Goal: Task Accomplishment & Management: Manage account settings

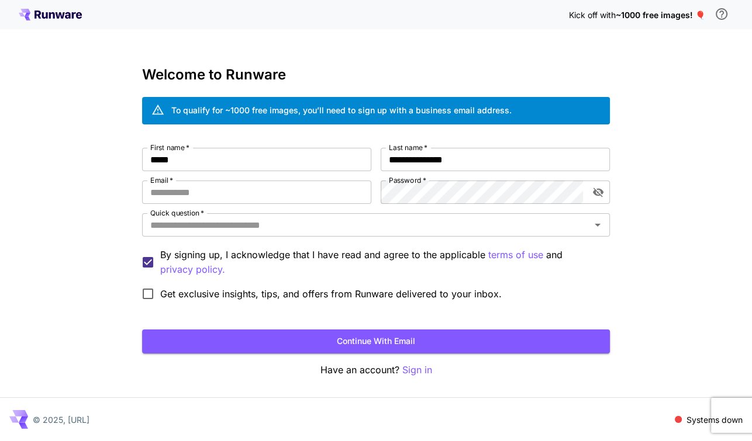
click at [250, 205] on div "**********" at bounding box center [376, 227] width 468 height 158
click at [198, 192] on input "Email   *" at bounding box center [256, 192] width 229 height 23
type input "**********"
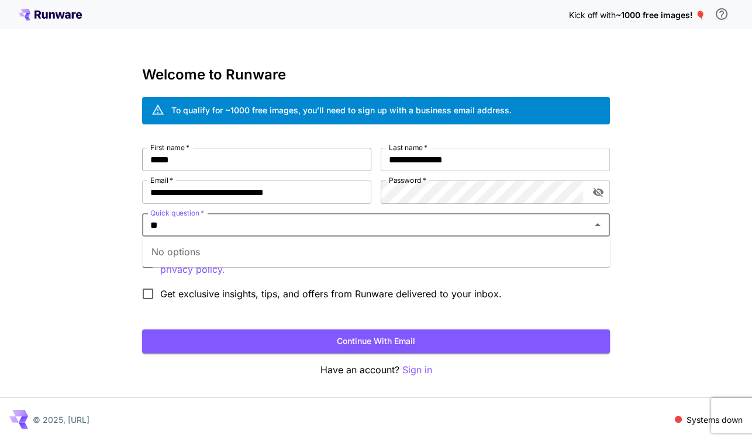
type input "*"
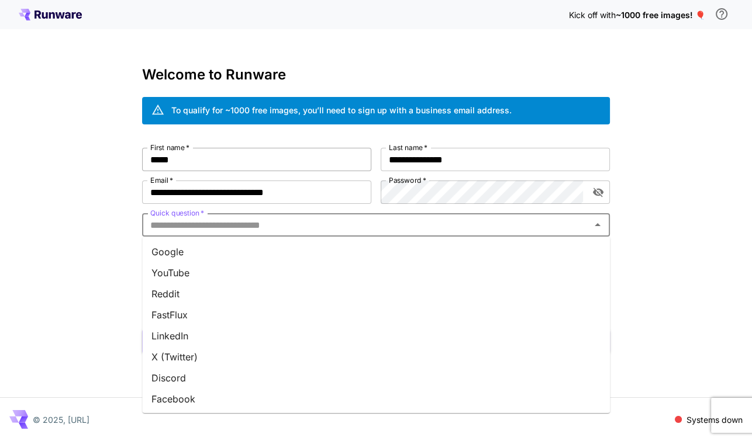
type input "*"
click at [436, 247] on li "Google" at bounding box center [376, 251] width 468 height 21
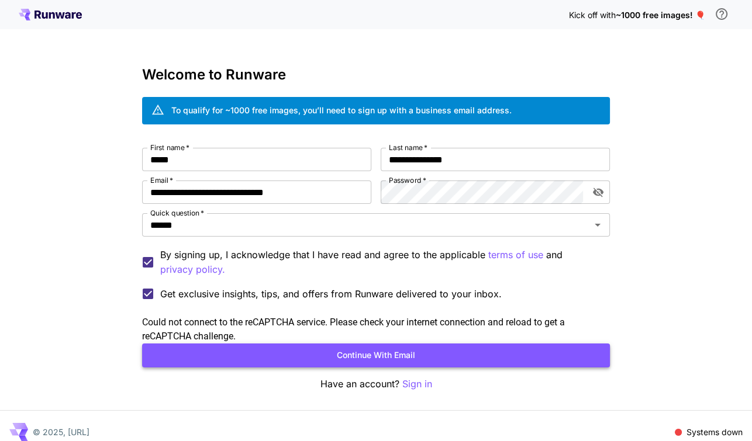
click at [298, 359] on button "Continue with email" at bounding box center [376, 356] width 468 height 24
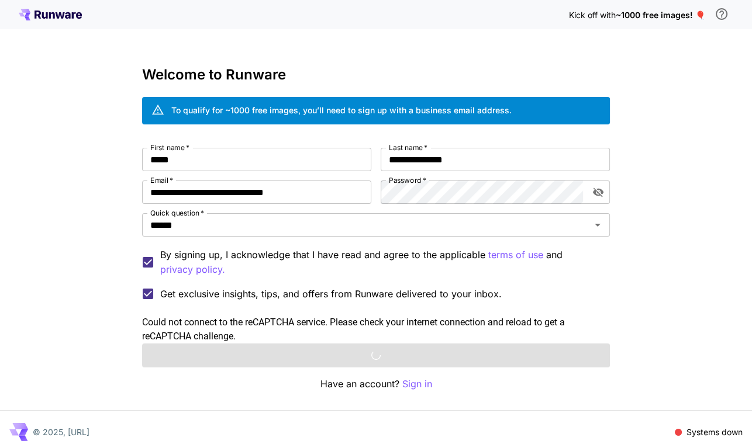
scroll to position [12, 0]
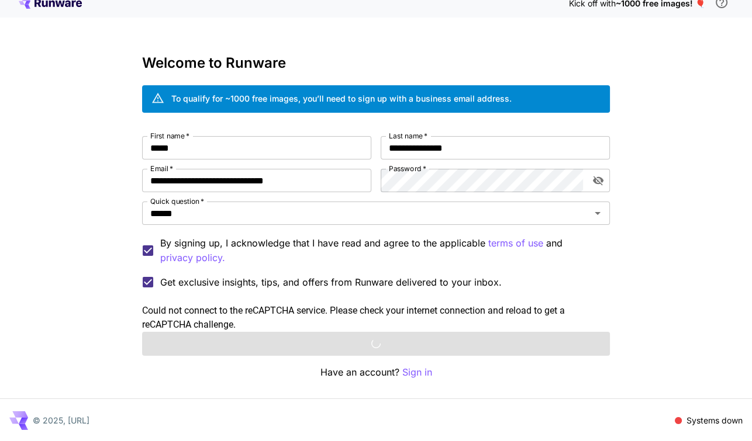
click at [370, 311] on div "Could not connect to the reCAPTCHA service. Please check your internet connecti…" at bounding box center [376, 318] width 468 height 28
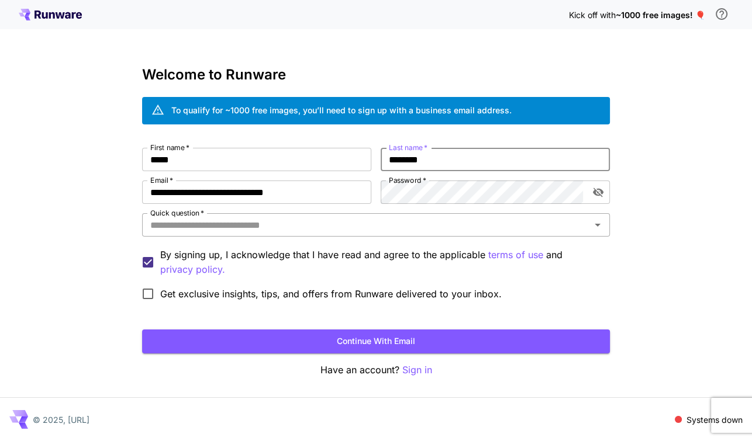
type input "********"
click at [212, 219] on input "Quick question   *" at bounding box center [366, 225] width 441 height 16
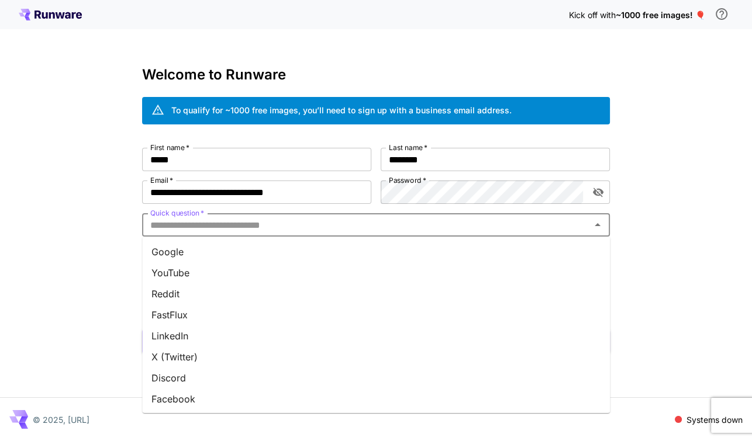
click at [194, 252] on li "Google" at bounding box center [376, 251] width 468 height 21
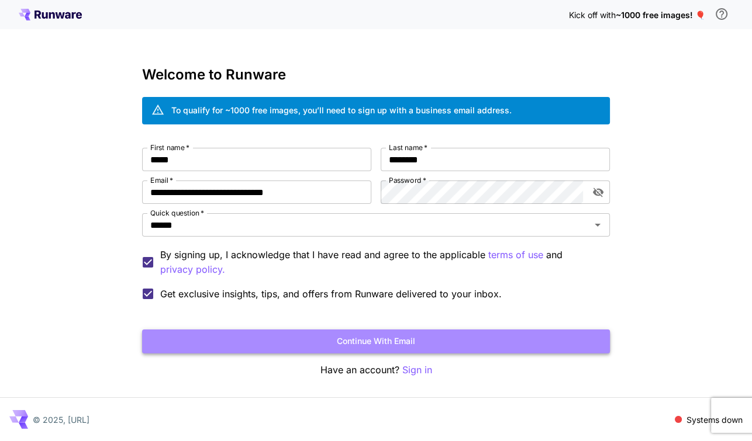
click at [223, 341] on button "Continue with email" at bounding box center [376, 342] width 468 height 24
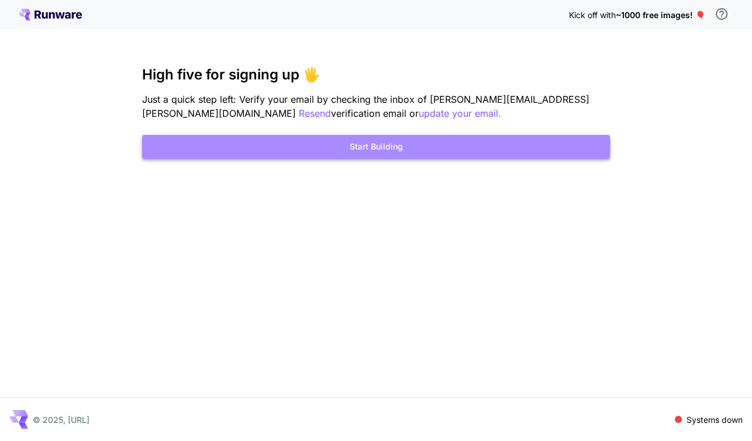
click at [382, 141] on button "Start Building" at bounding box center [376, 147] width 468 height 24
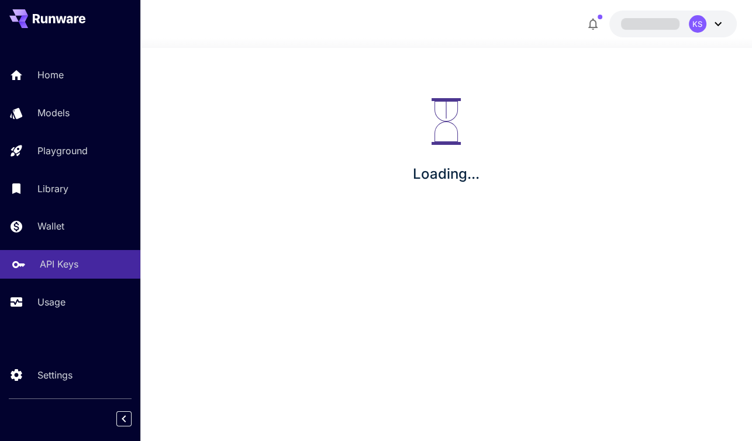
click at [57, 255] on link "API Keys" at bounding box center [70, 264] width 140 height 29
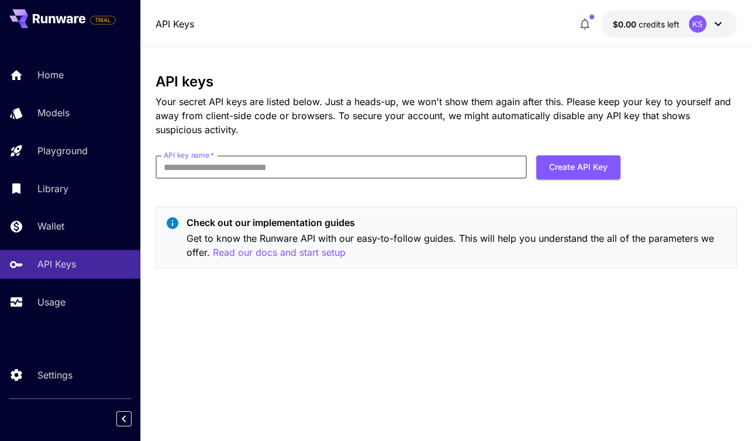
click at [464, 171] on input "API key name   *" at bounding box center [341, 167] width 371 height 23
type input "*"
type input "******"
click at [571, 165] on button "Create API Key" at bounding box center [578, 168] width 84 height 24
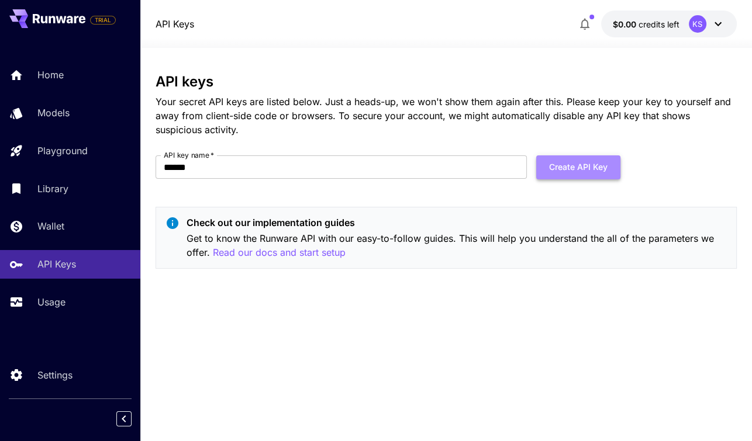
click at [557, 165] on button "Create API Key" at bounding box center [578, 168] width 84 height 24
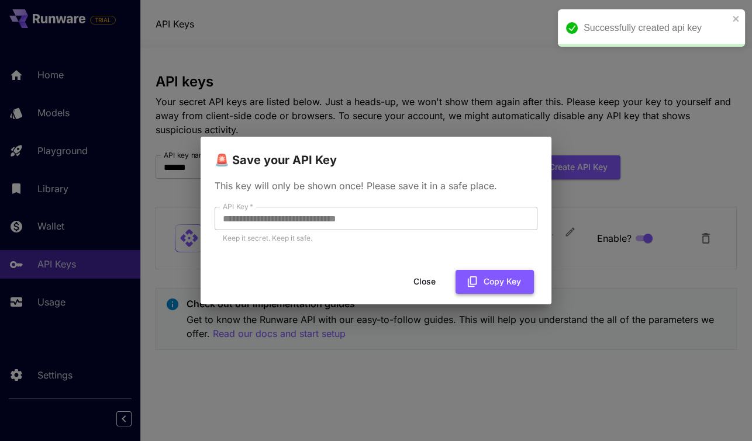
click at [498, 284] on button "Copy Key" at bounding box center [494, 282] width 78 height 24
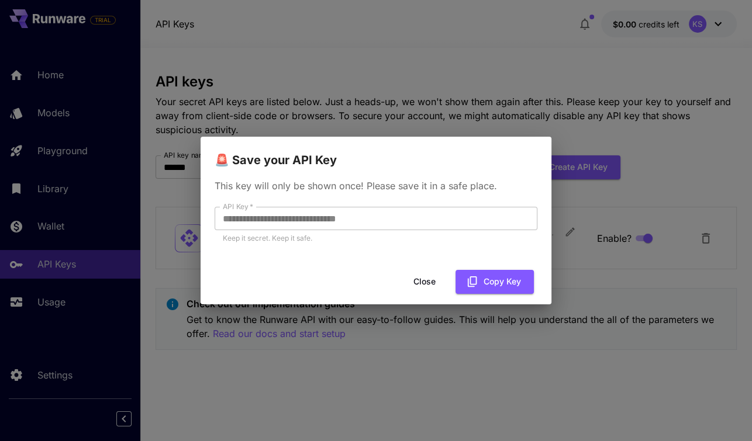
click at [426, 284] on button "Close" at bounding box center [424, 282] width 53 height 24
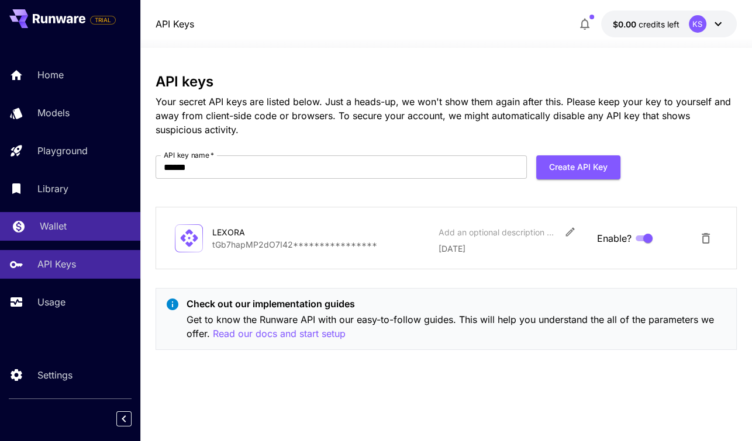
click at [62, 224] on p "Wallet" at bounding box center [53, 226] width 27 height 14
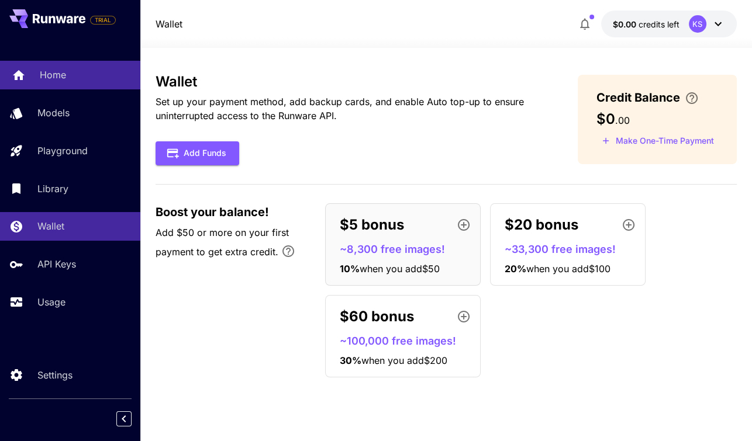
click at [66, 76] on div "Home" at bounding box center [85, 75] width 91 height 14
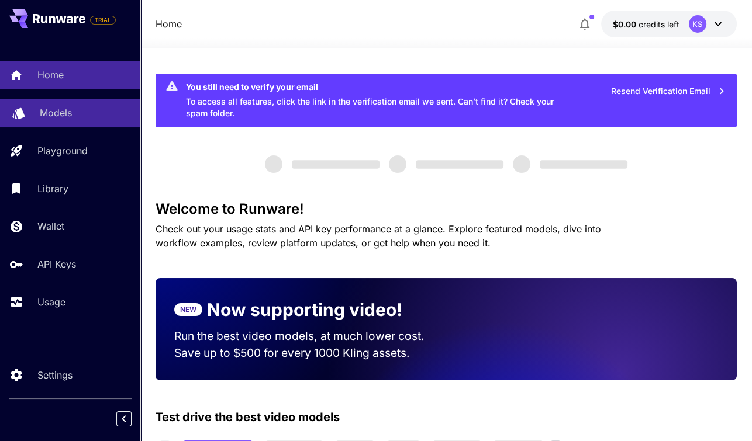
click at [76, 114] on div "Models" at bounding box center [85, 113] width 91 height 14
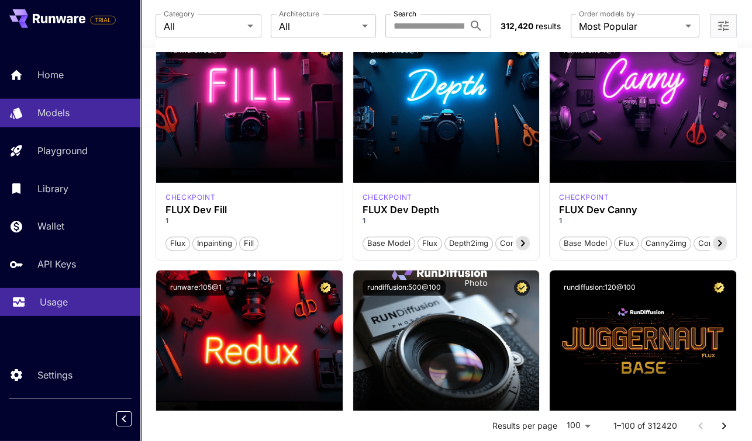
scroll to position [1306, 0]
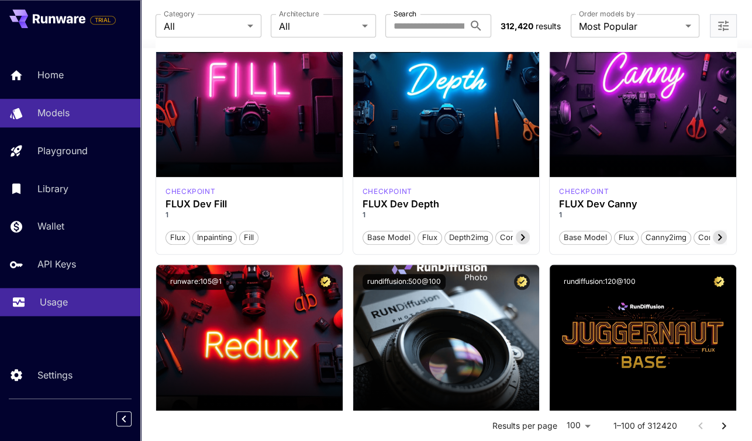
click at [58, 304] on p "Usage" at bounding box center [54, 302] width 28 height 14
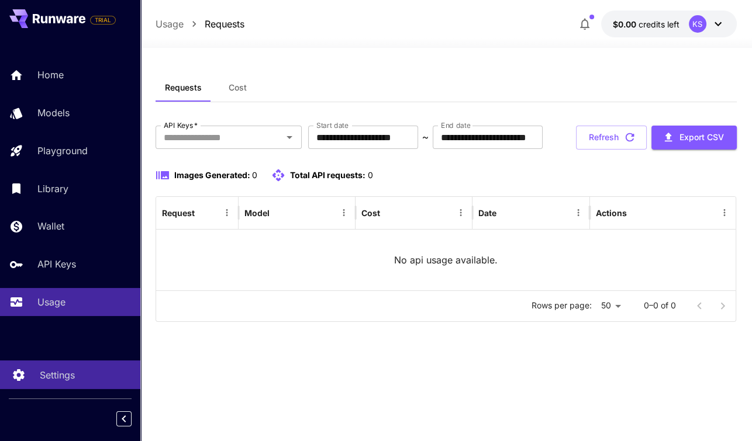
click at [54, 376] on p "Settings" at bounding box center [57, 375] width 35 height 14
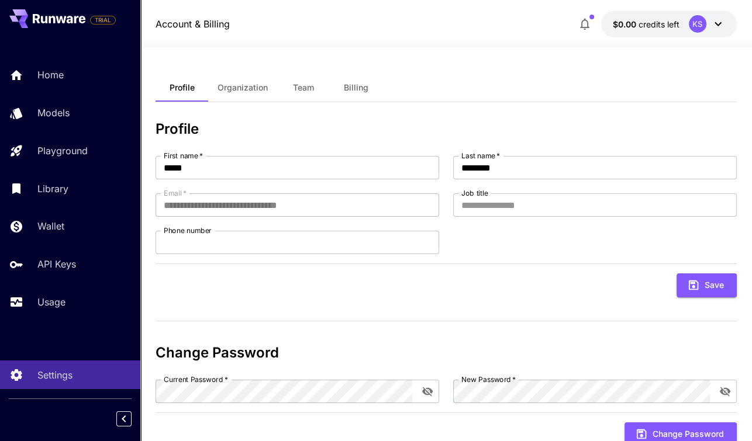
scroll to position [39, 0]
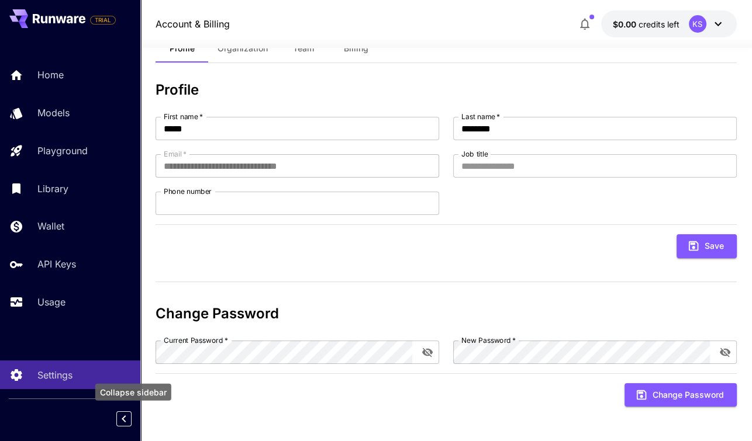
click at [127, 422] on icon "Collapse sidebar" at bounding box center [124, 419] width 14 height 14
